Goal: Task Accomplishment & Management: Manage account settings

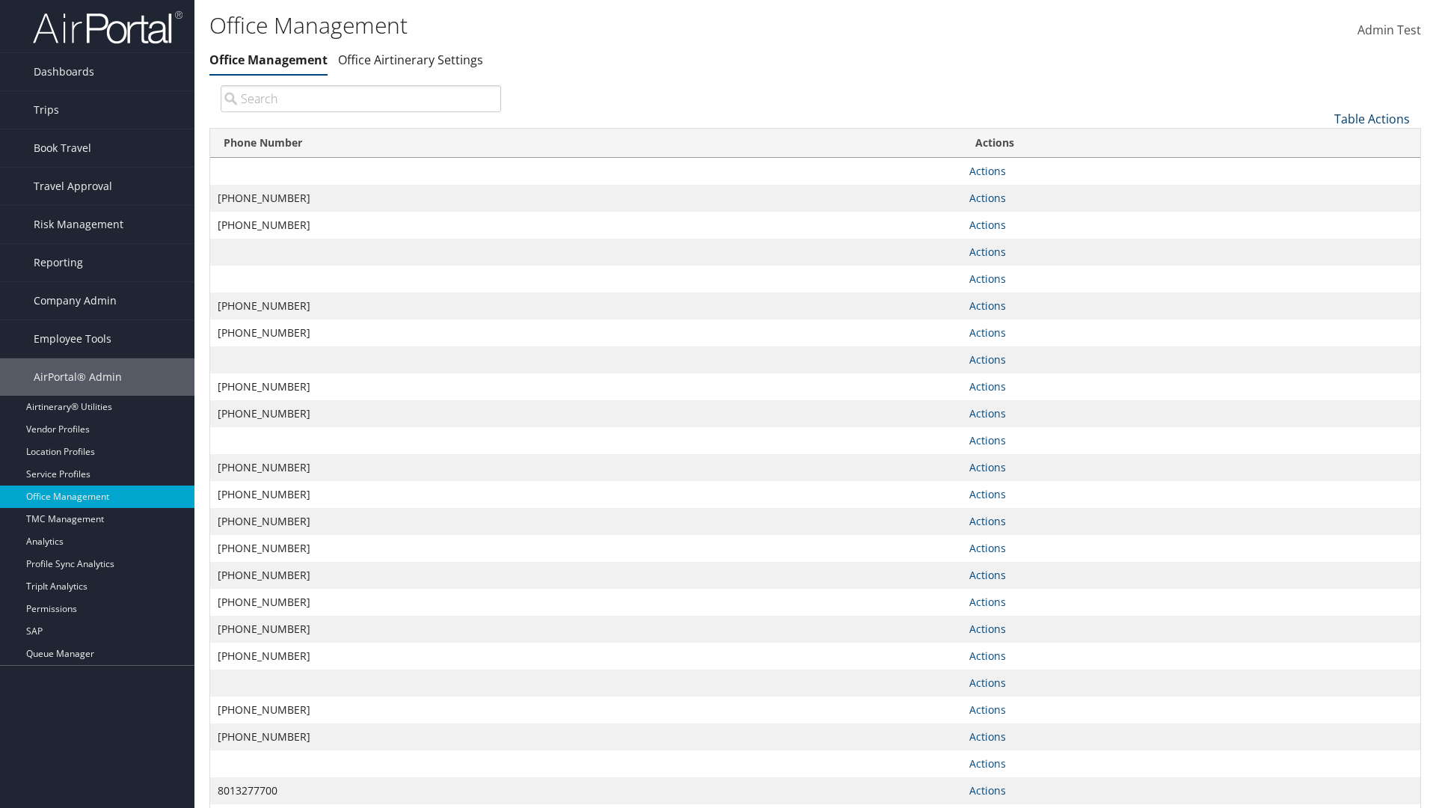
click at [1372, 118] on link "Table Actions" at bounding box center [1372, 119] width 76 height 16
click at [1322, 192] on link "Page Length" at bounding box center [1322, 192] width 197 height 25
click at [1322, 168] on link "25" at bounding box center [1322, 168] width 197 height 25
click at [1372, 118] on link "Table Actions" at bounding box center [1372, 119] width 76 height 16
click at [1322, 192] on link "Page Length" at bounding box center [1322, 192] width 197 height 25
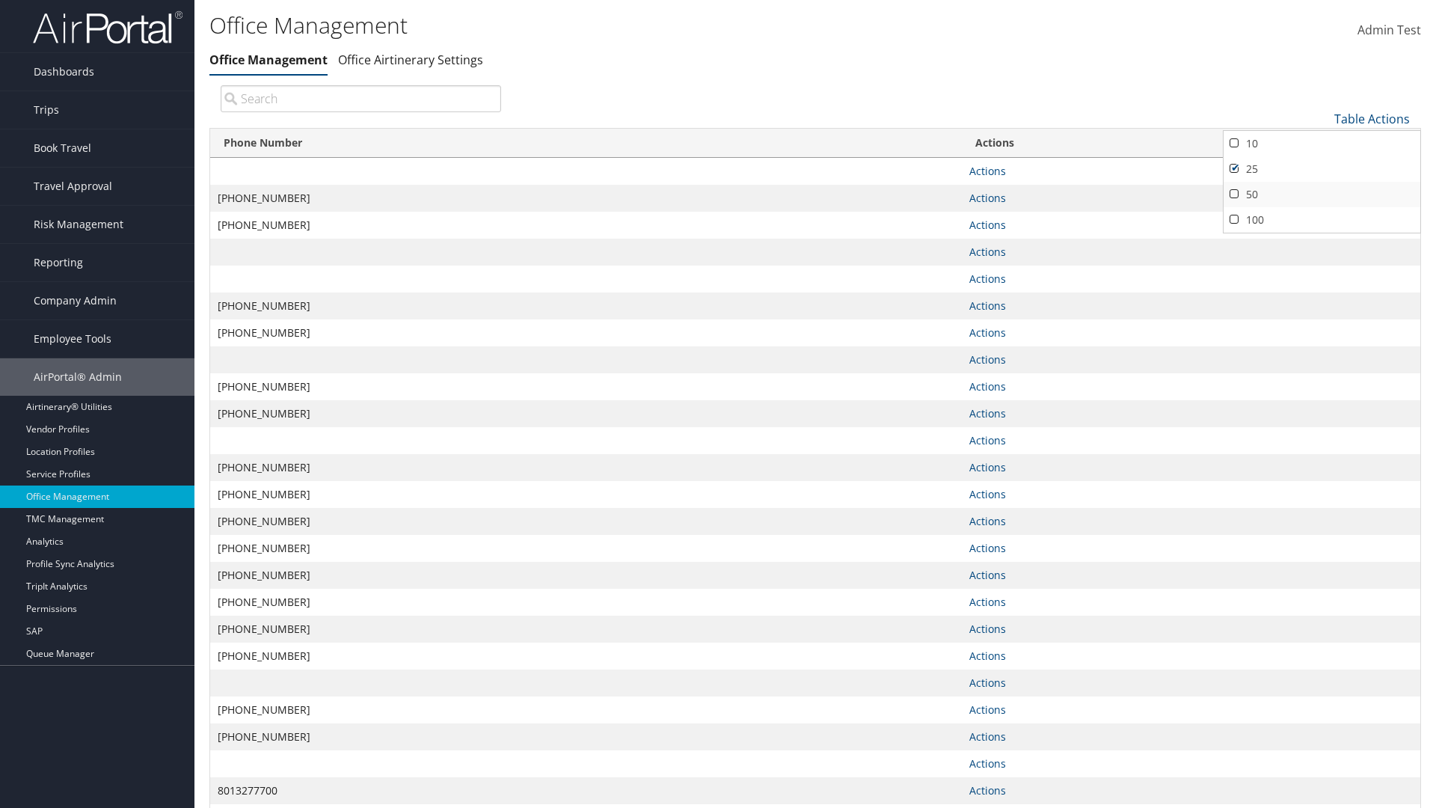
click at [1322, 194] on link "50" at bounding box center [1322, 194] width 197 height 25
click at [1372, 118] on link "Table Actions" at bounding box center [1372, 119] width 76 height 16
click at [1322, 192] on link "Page Length" at bounding box center [1322, 192] width 197 height 25
click at [1322, 219] on link "100" at bounding box center [1322, 219] width 197 height 25
click at [1372, 118] on link "Table Actions" at bounding box center [1372, 119] width 76 height 16
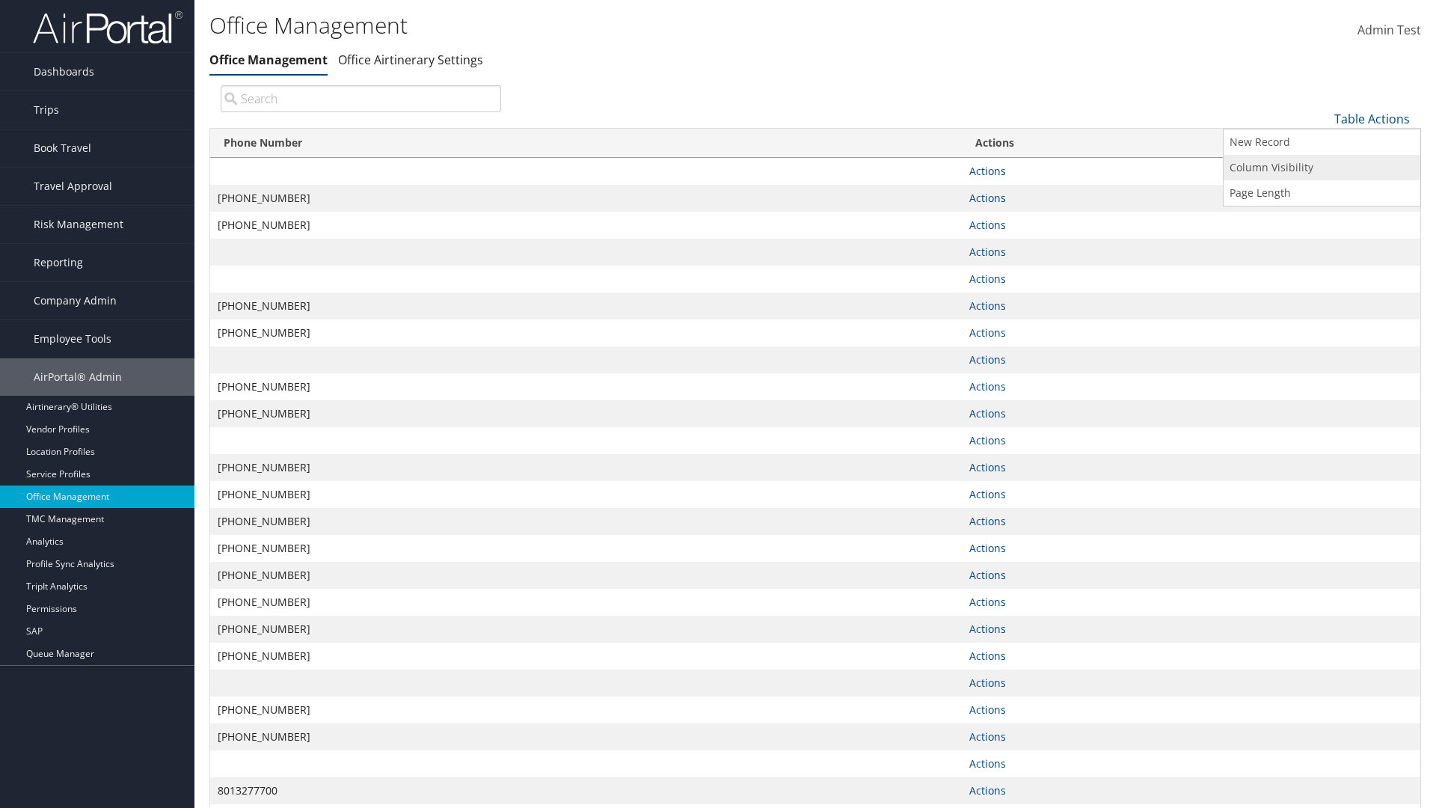
click at [1322, 167] on link "Column Visibility" at bounding box center [1322, 167] width 197 height 25
